Goal: Task Accomplishment & Management: Manage account settings

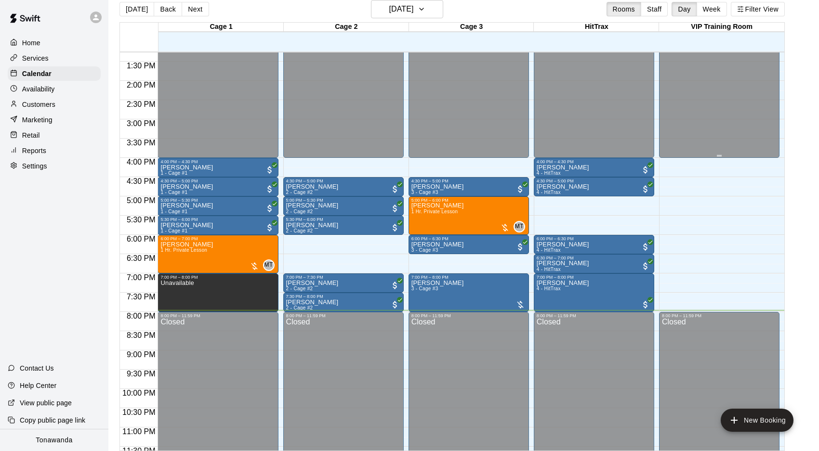
scroll to position [510, 0]
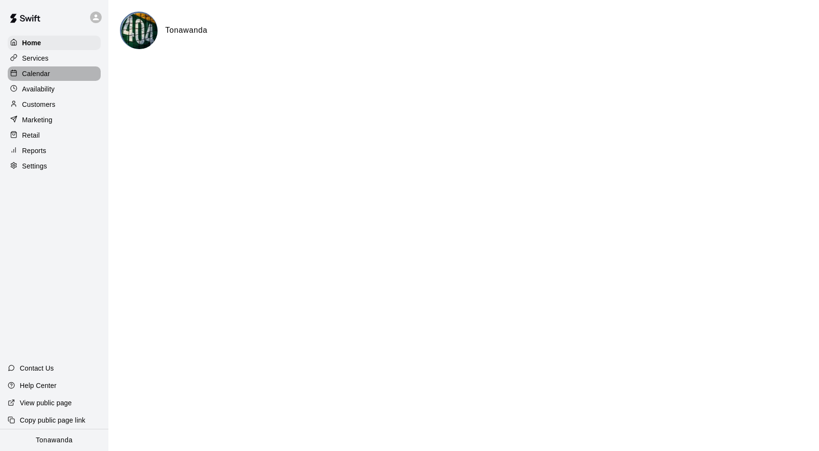
click at [33, 74] on p "Calendar" at bounding box center [36, 74] width 28 height 10
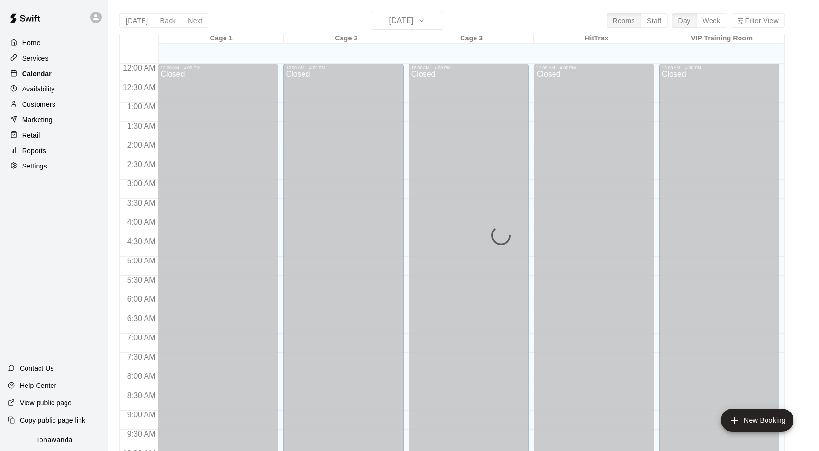
scroll to position [498, 0]
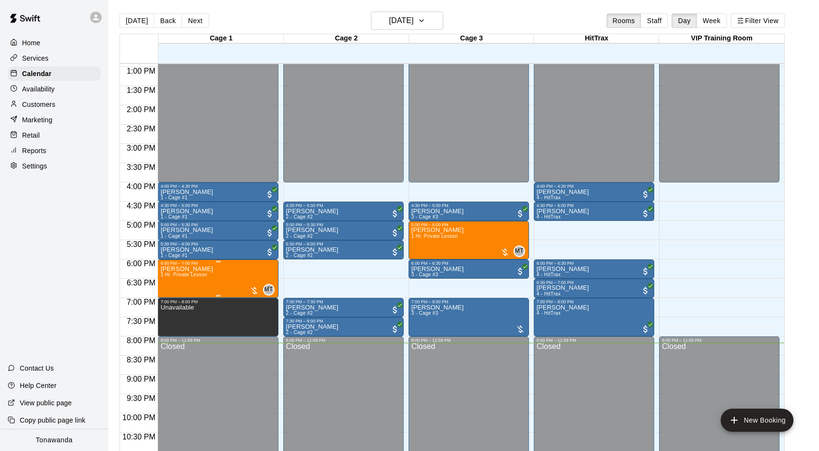
click at [171, 322] on icon "delete" at bounding box center [170, 322] width 7 height 9
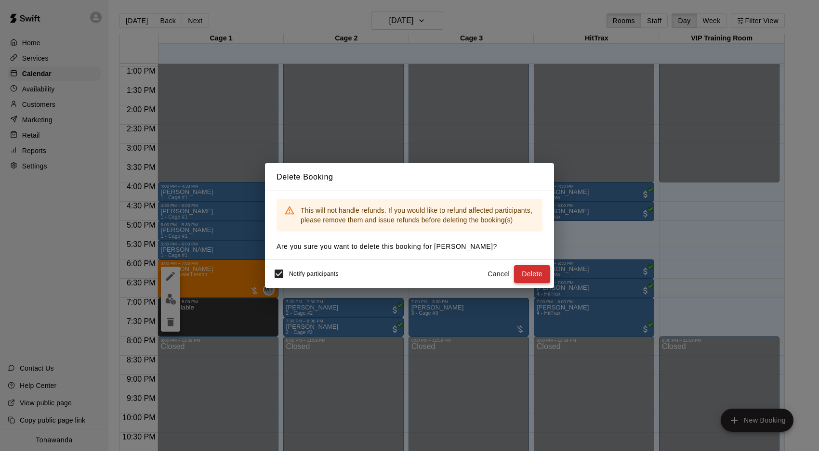
click at [527, 276] on button "Delete" at bounding box center [532, 274] width 36 height 18
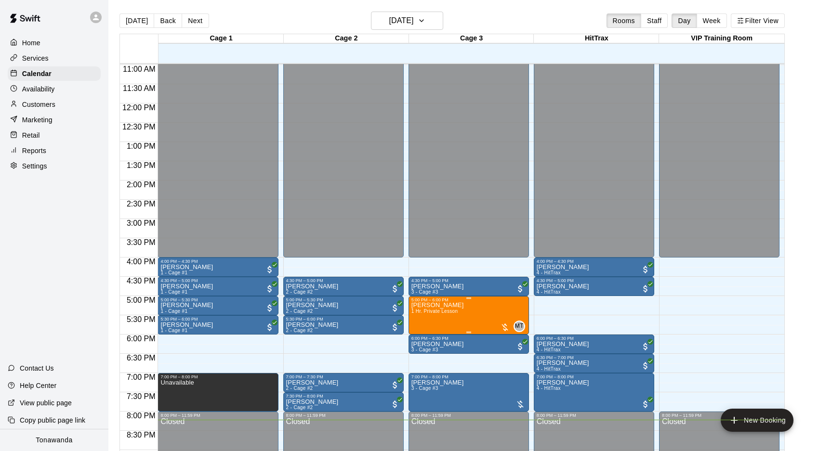
scroll to position [416, 0]
